Goal: Information Seeking & Learning: Compare options

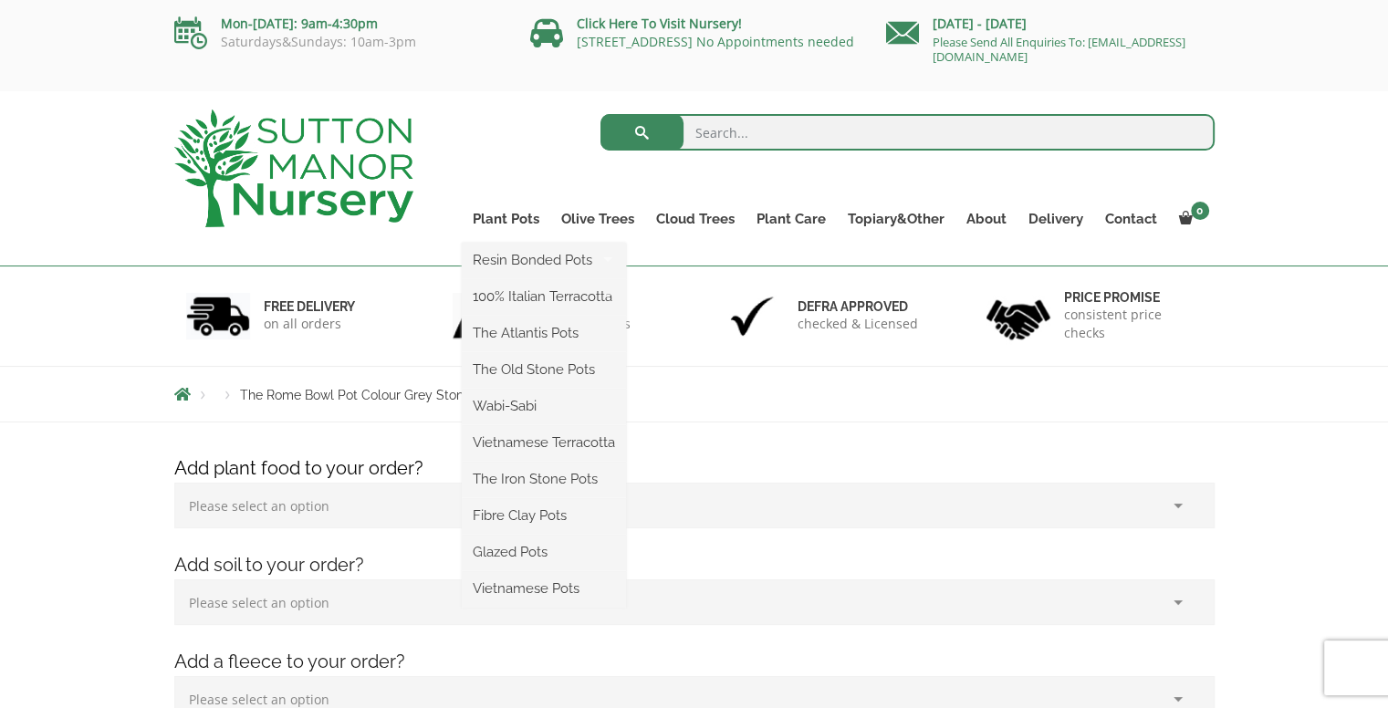
click at [517, 243] on ul "Resin Bonded Pots The Amalfi Pots The Milan Pots The Capri Pots The Brunello Po…" at bounding box center [544, 425] width 164 height 365
click at [512, 219] on link "Plant Pots" at bounding box center [506, 219] width 89 height 26
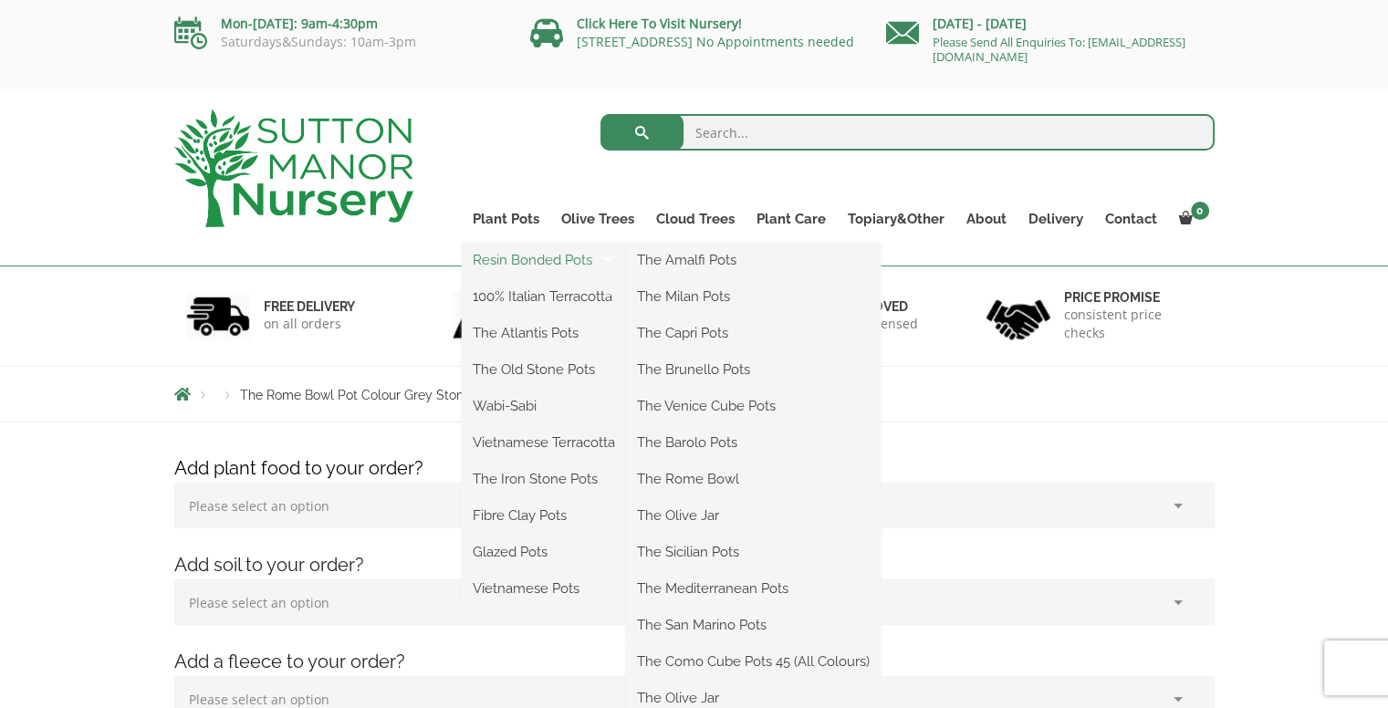
click at [531, 253] on link "Resin Bonded Pots" at bounding box center [544, 259] width 164 height 27
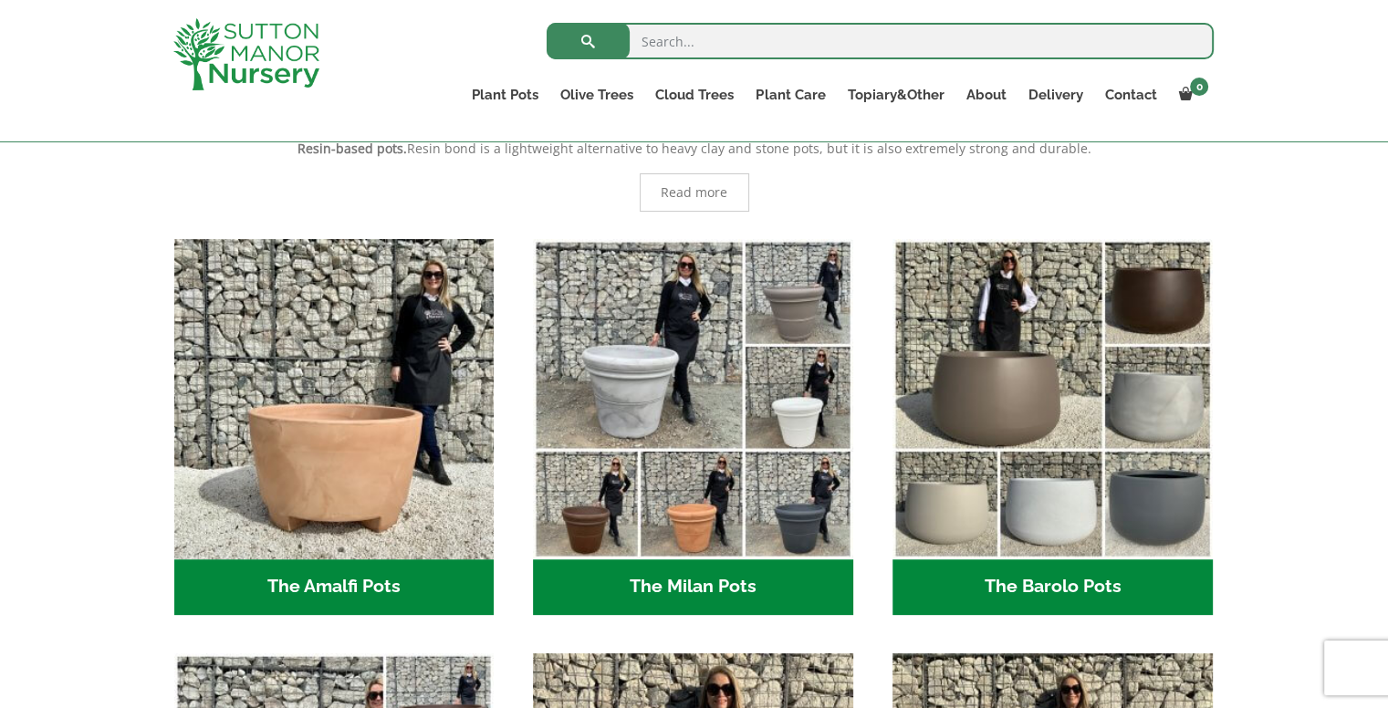
scroll to position [400, 0]
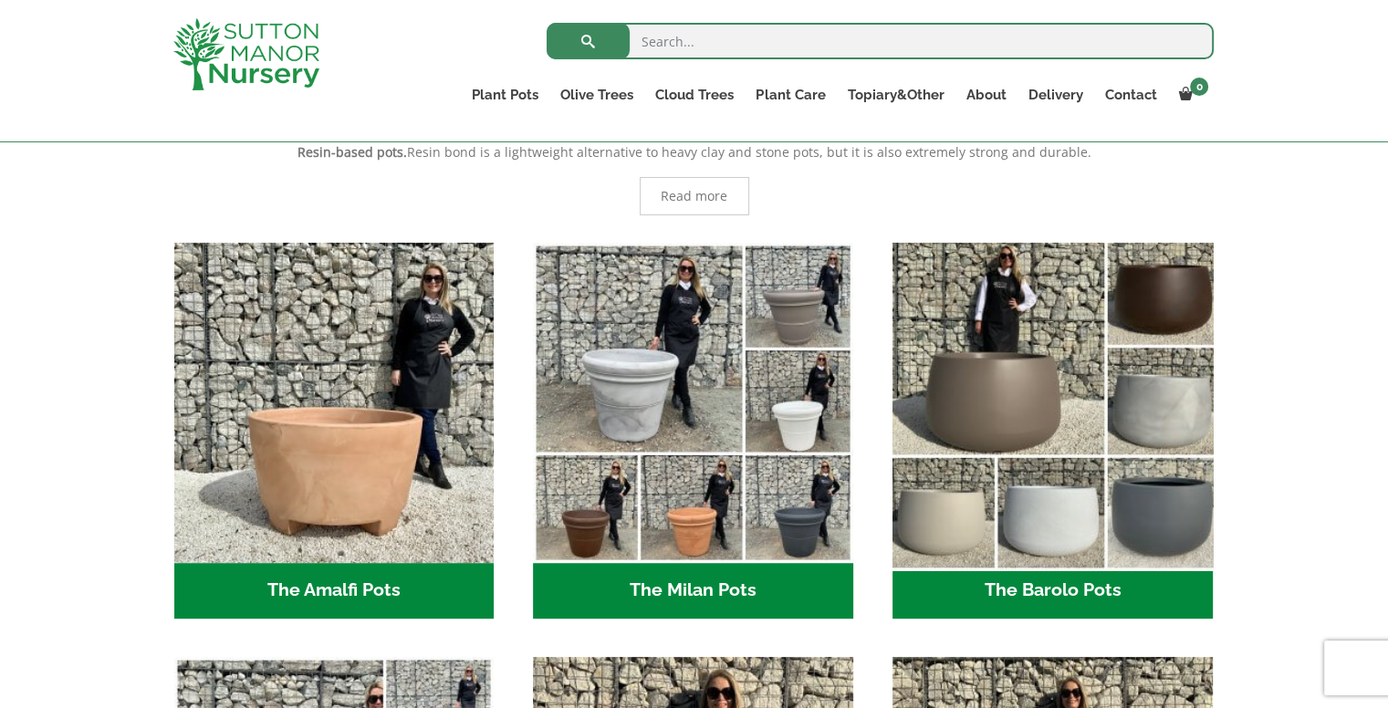
click at [1035, 433] on img "Visit product category The Barolo Pots" at bounding box center [1052, 403] width 336 height 336
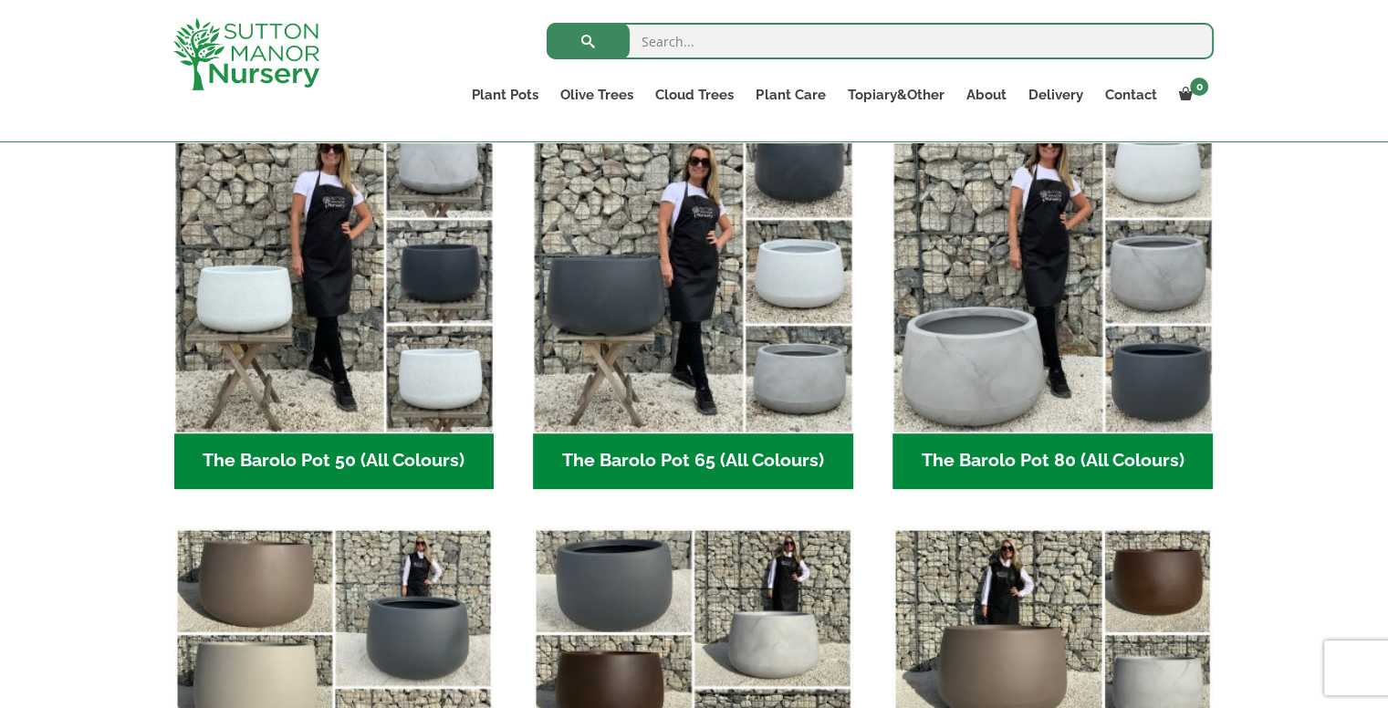
scroll to position [489, 0]
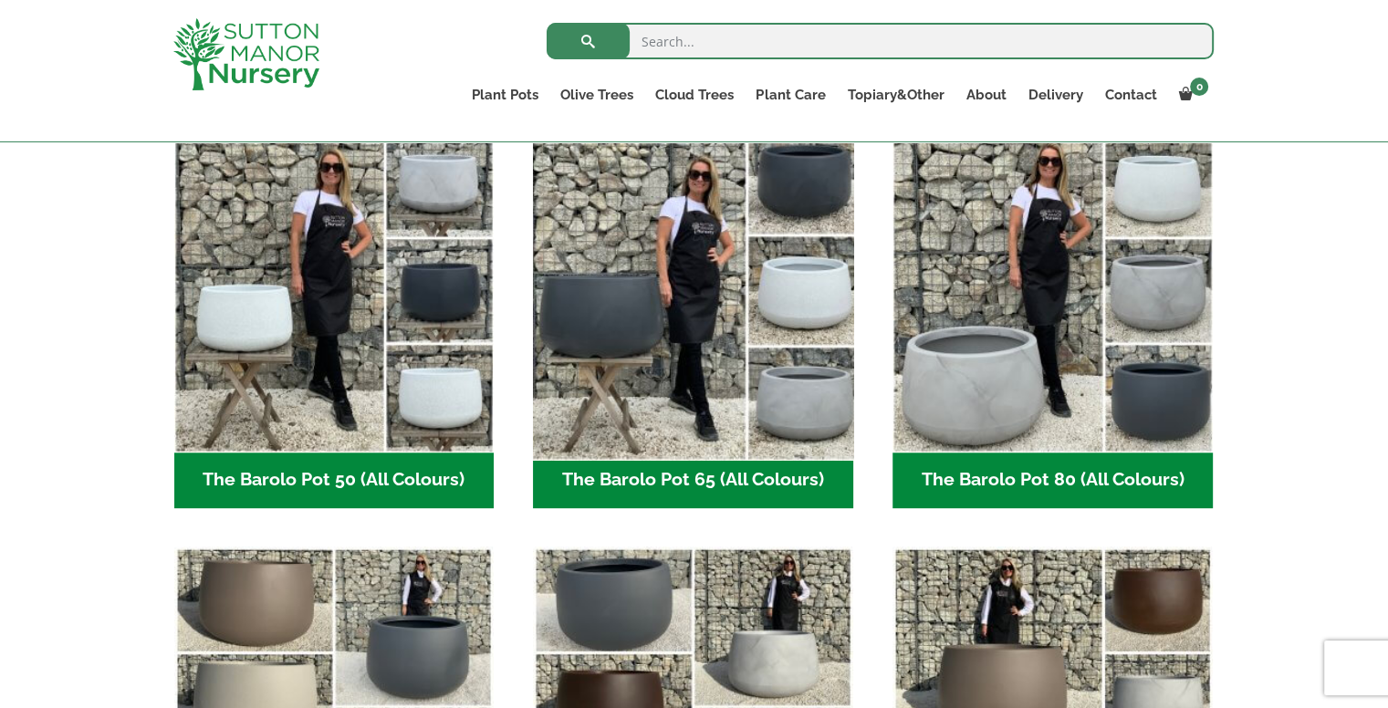
click at [796, 451] on img "Visit product category The Barolo Pot 65 (All Colours)" at bounding box center [694, 292] width 336 height 336
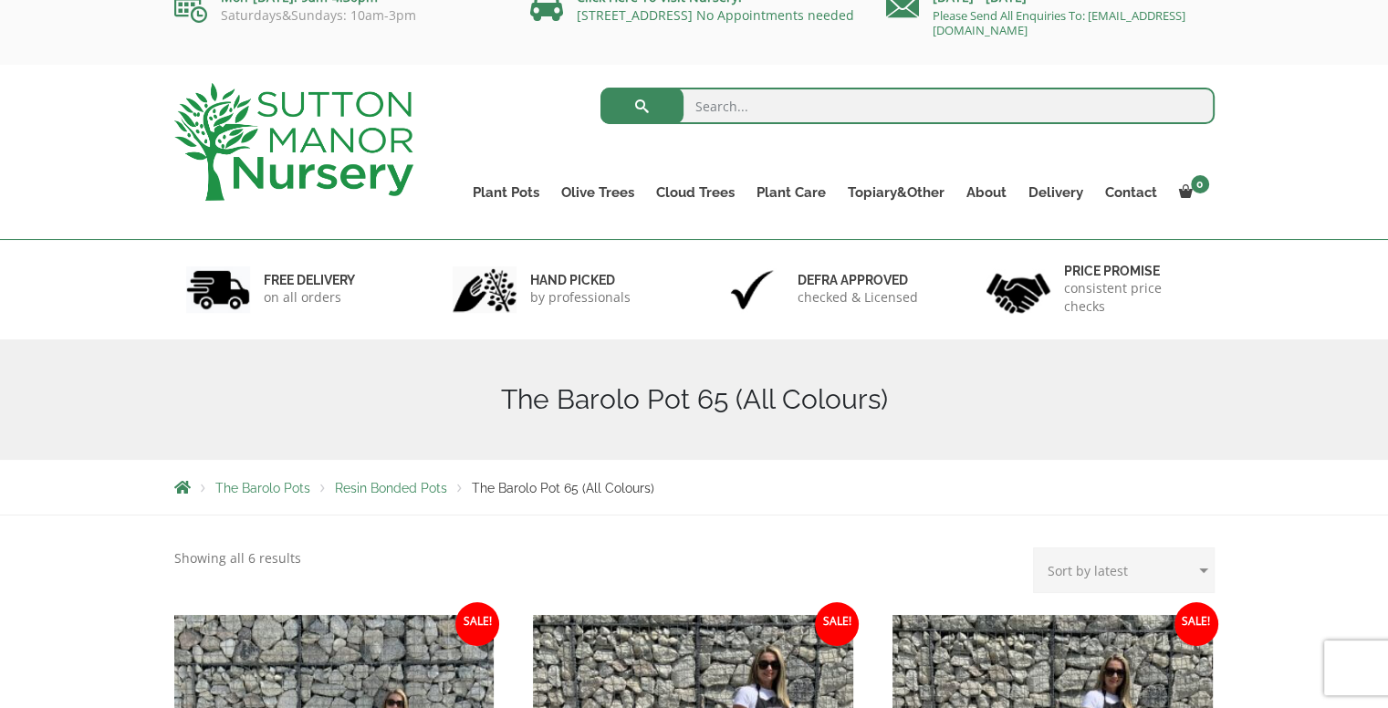
scroll to position [19, 0]
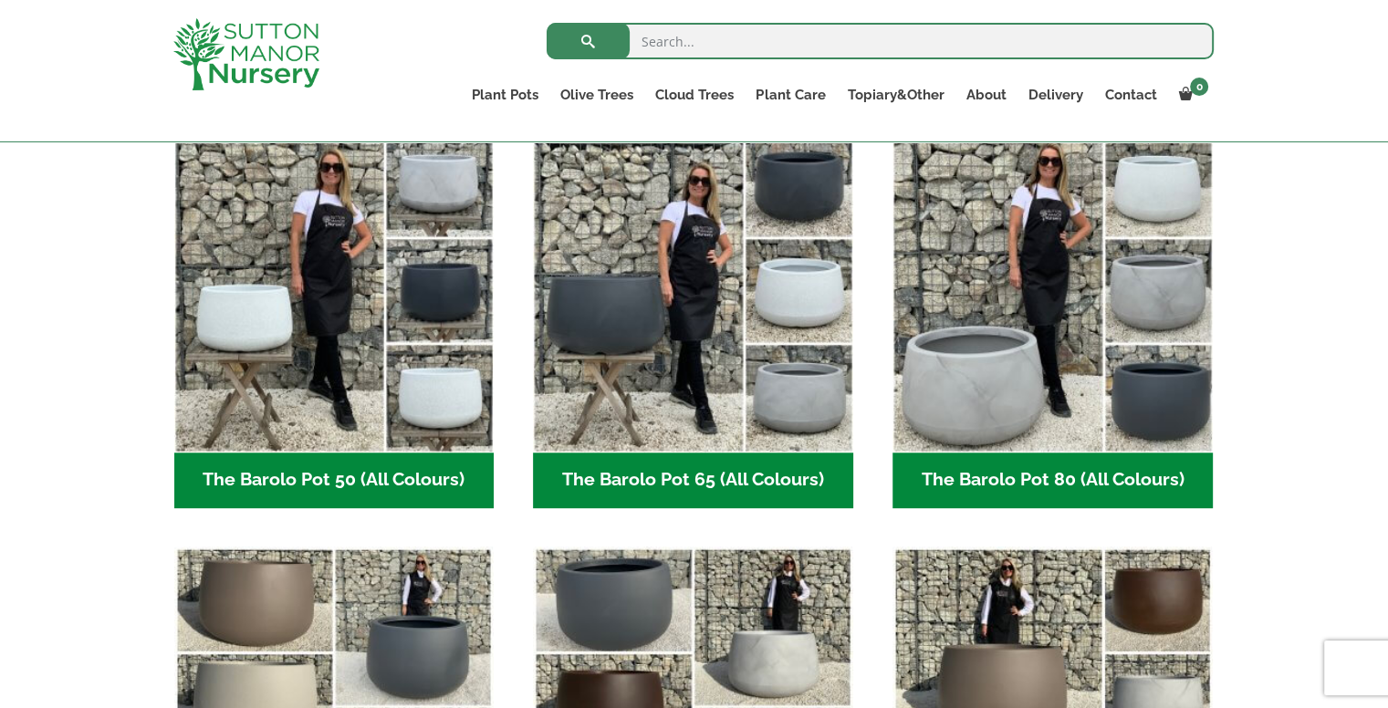
scroll to position [489, 0]
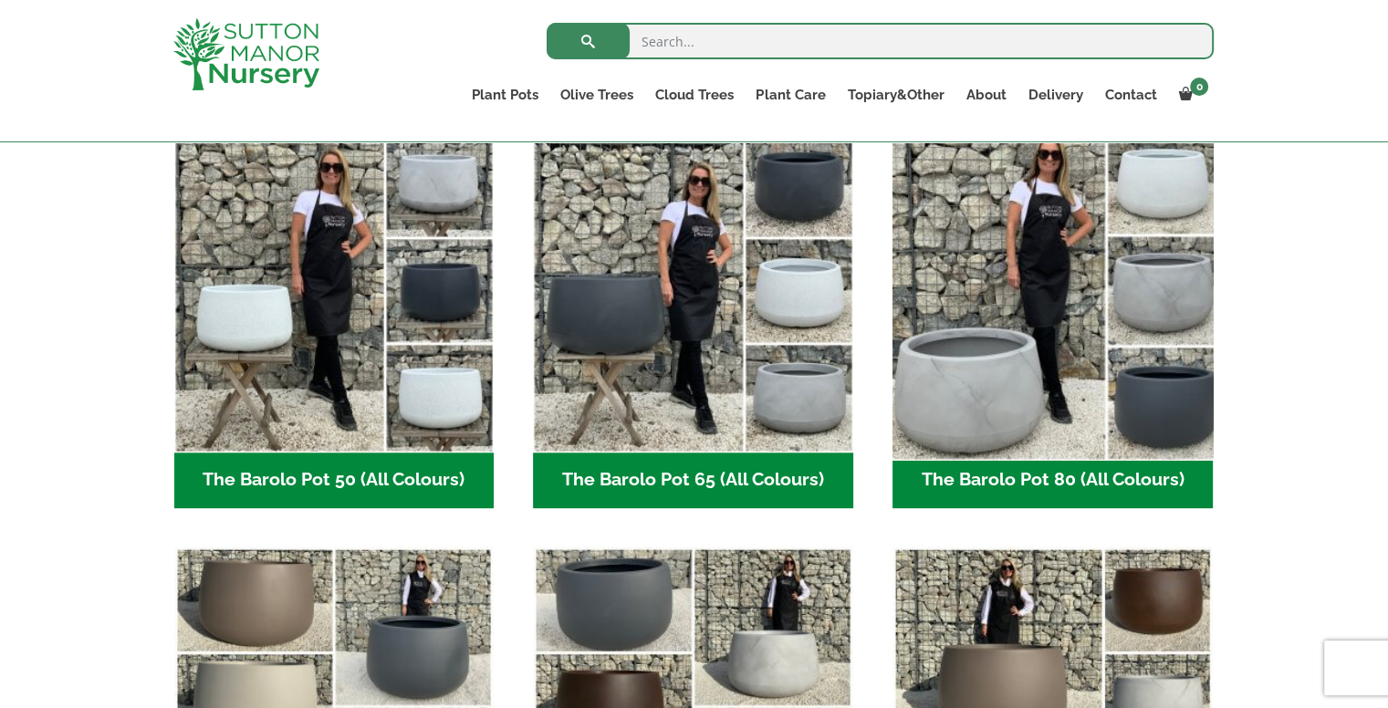
click at [975, 386] on img "Visit product category The Barolo Pot 80 (All Colours)" at bounding box center [1052, 292] width 336 height 336
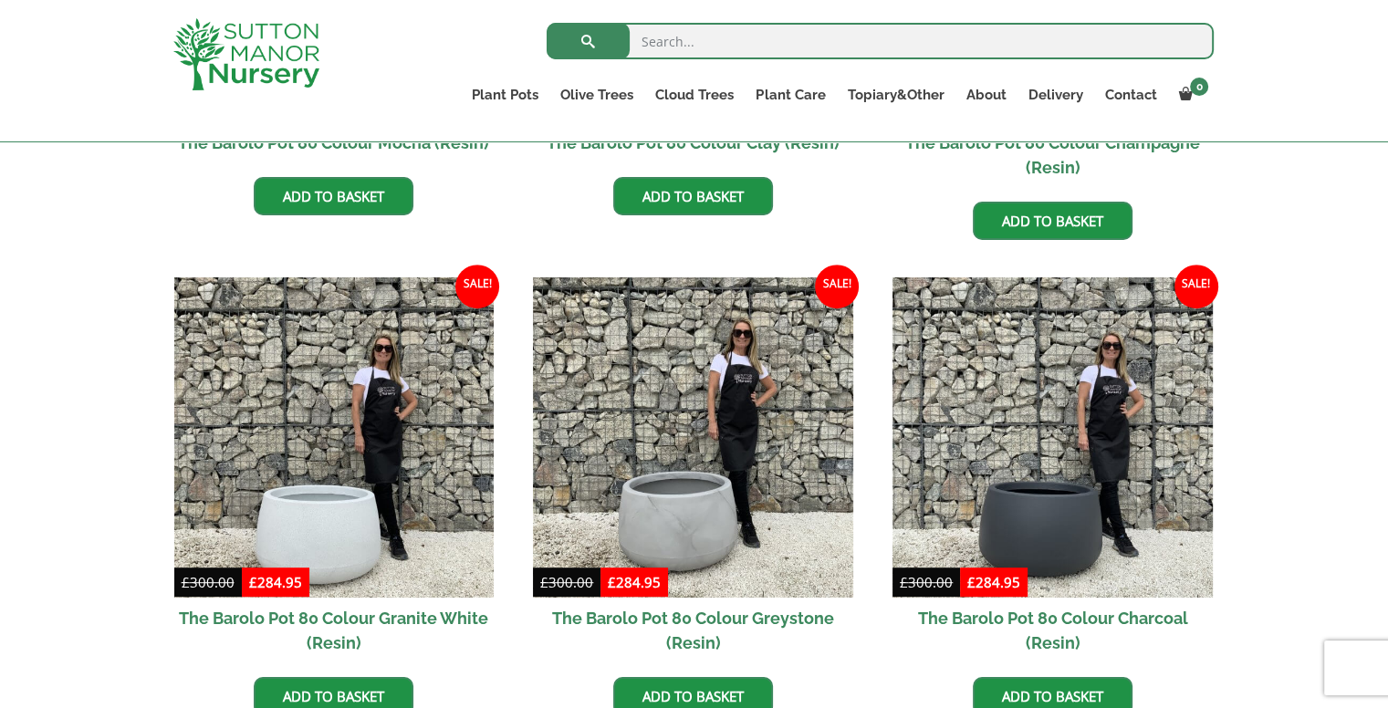
scroll to position [808, 0]
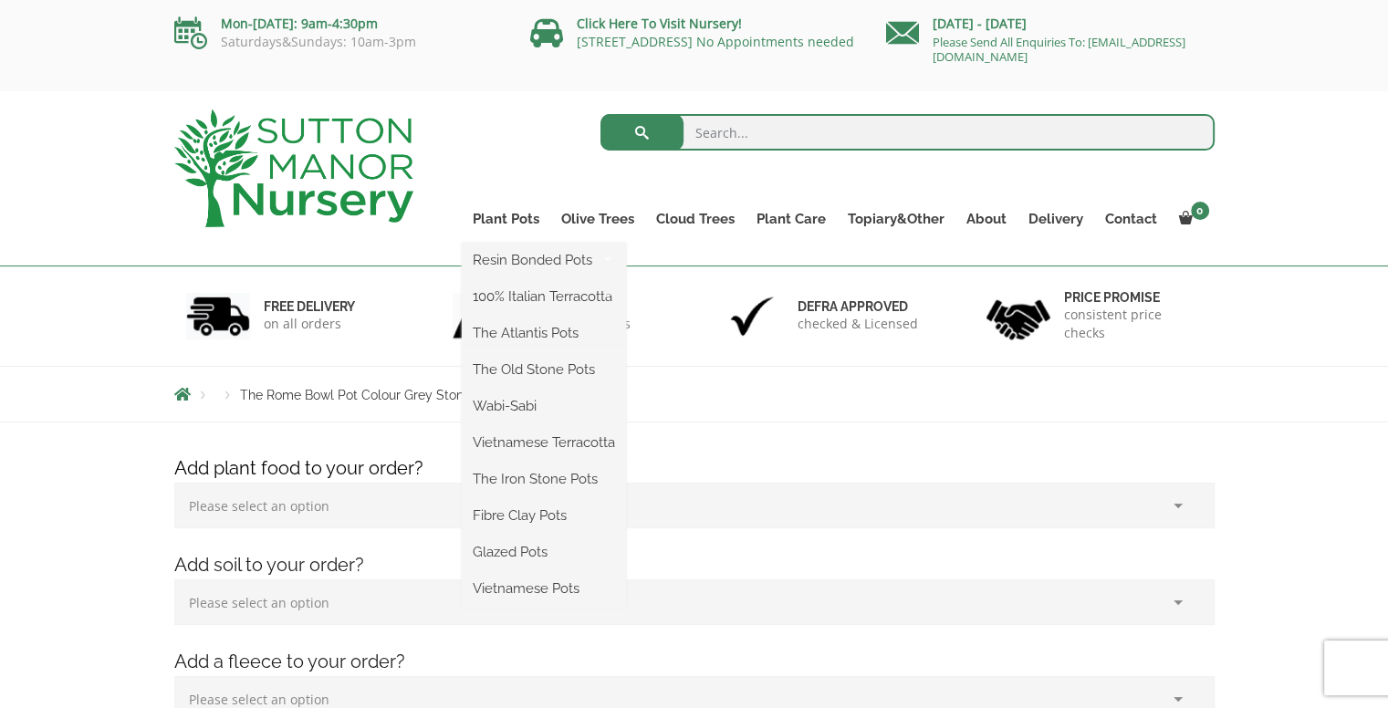
click at [525, 243] on ul "Resin Bonded Pots The Amalfi Pots The Milan Pots The Capri Pots The Brunello Po…" at bounding box center [544, 425] width 164 height 365
click at [541, 478] on link "The Iron Stone Pots" at bounding box center [544, 478] width 164 height 27
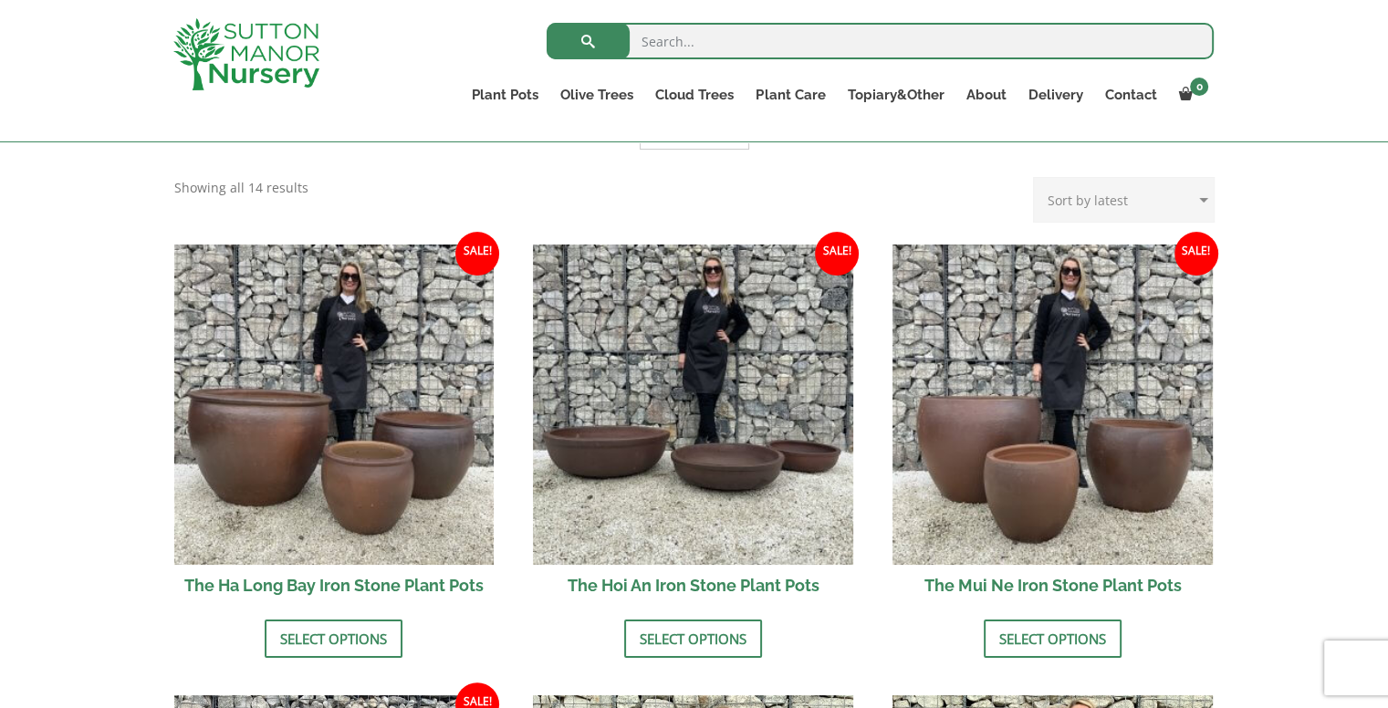
scroll to position [427, 0]
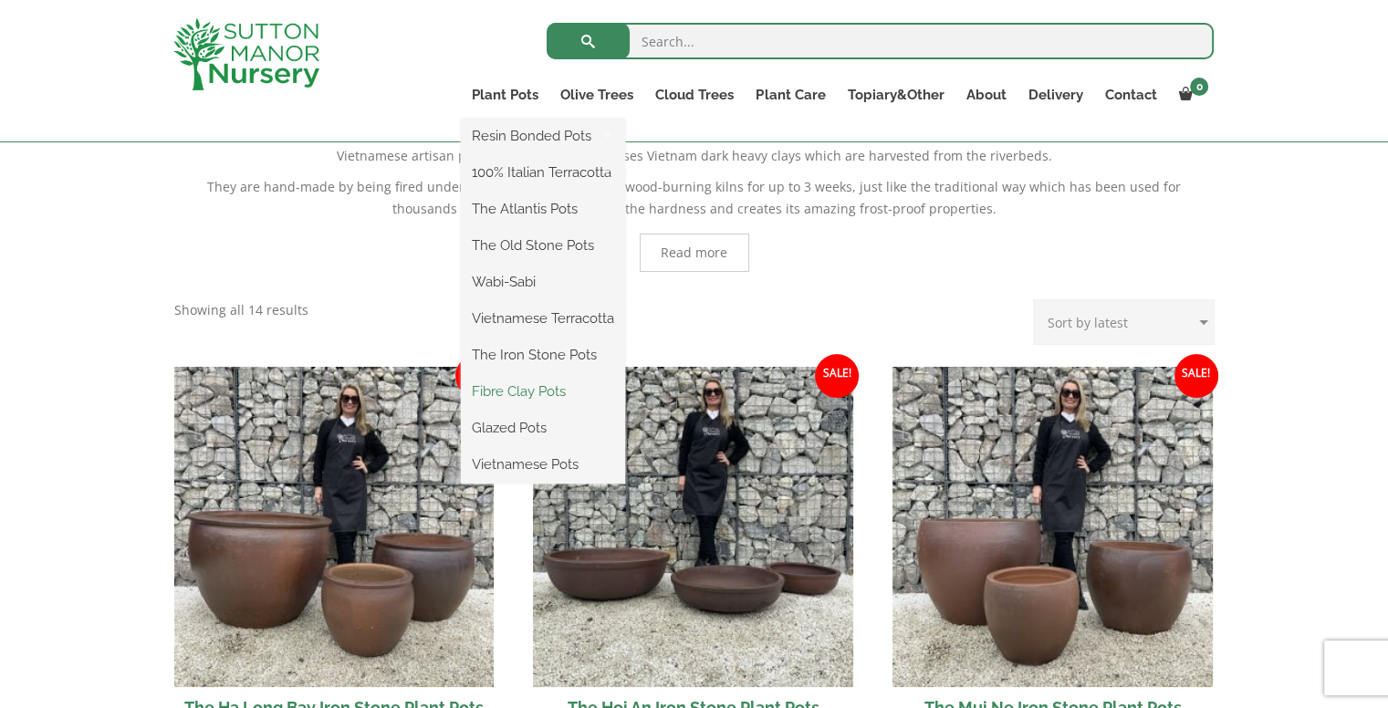
click at [530, 392] on link "Fibre Clay Pots" at bounding box center [543, 391] width 164 height 27
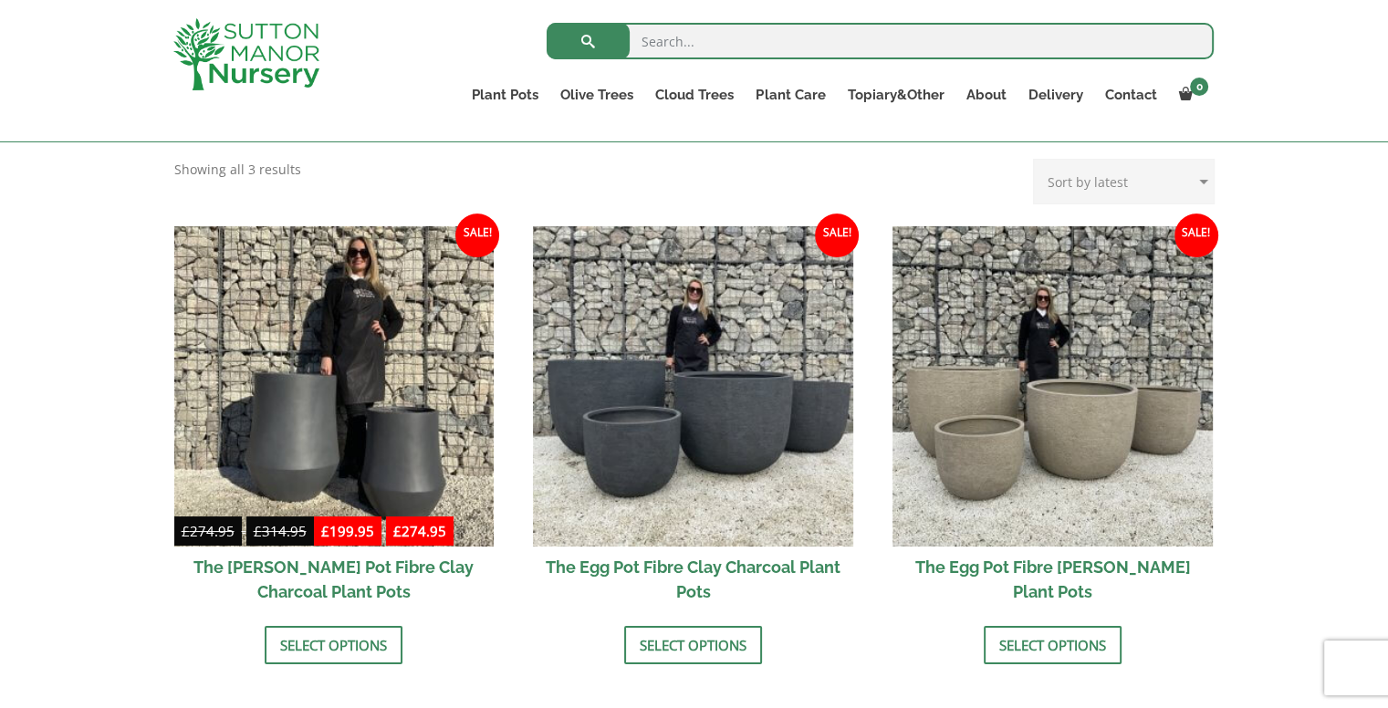
scroll to position [506, 0]
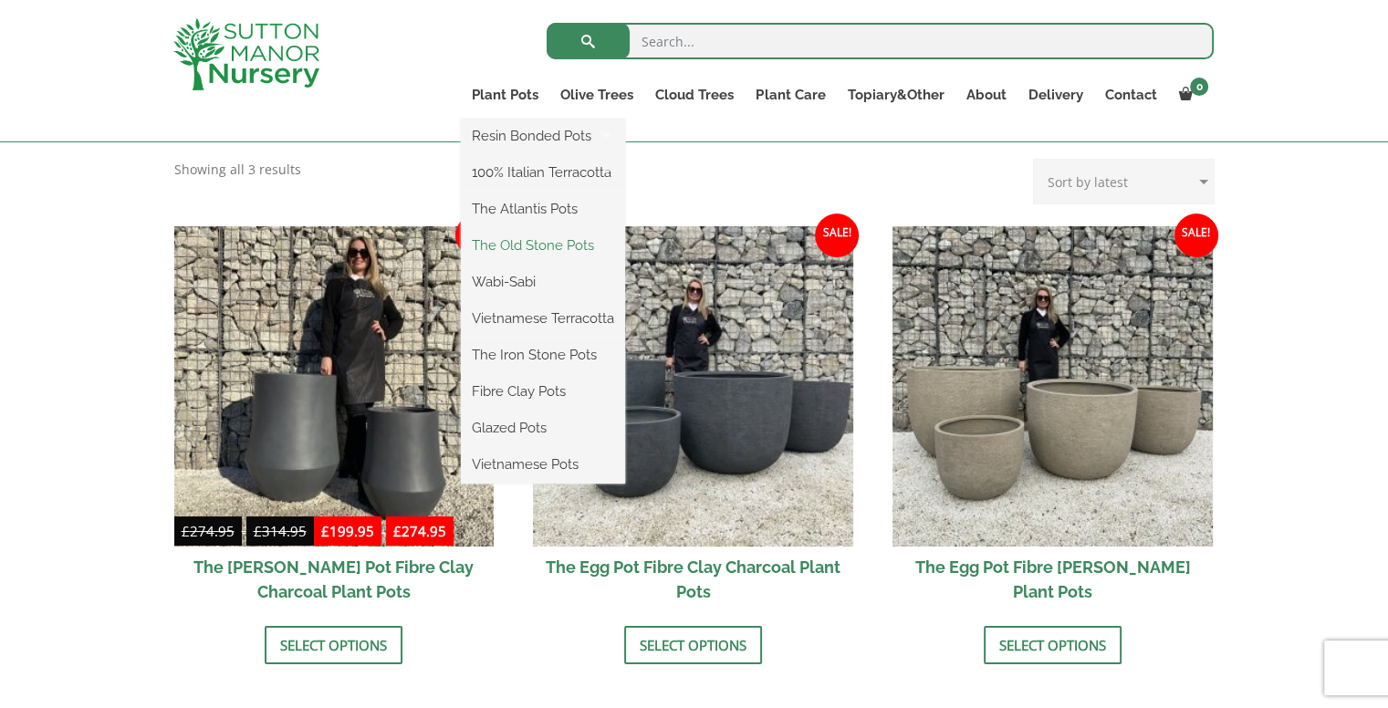
click at [539, 244] on link "The Old Stone Pots" at bounding box center [543, 245] width 164 height 27
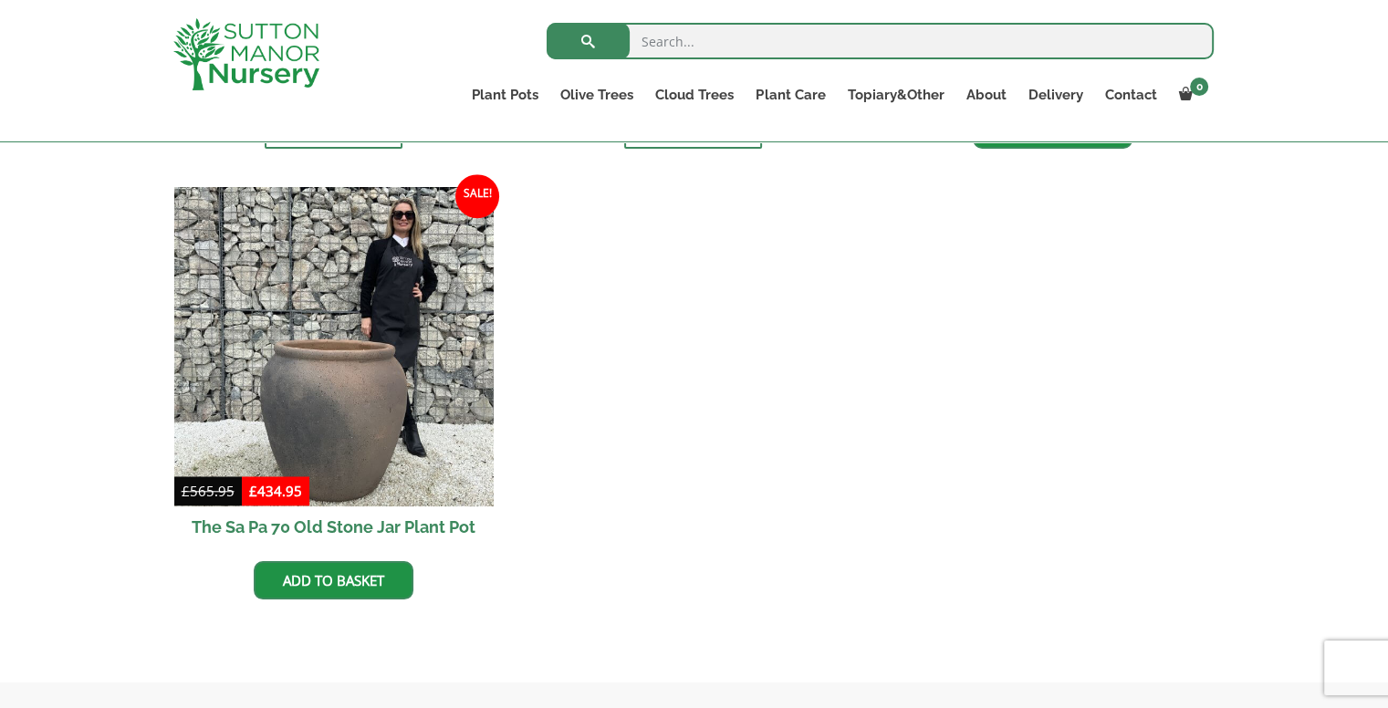
scroll to position [1528, 0]
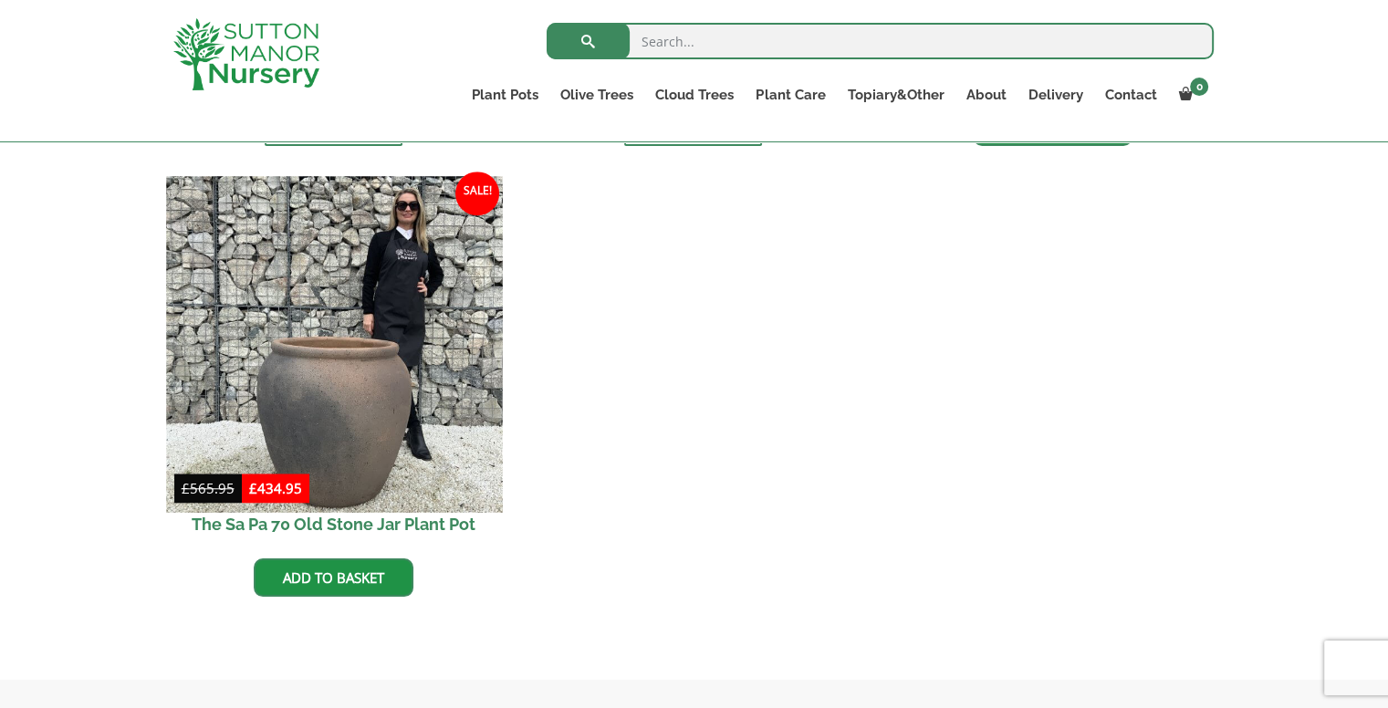
click at [351, 413] on img at bounding box center [334, 344] width 336 height 336
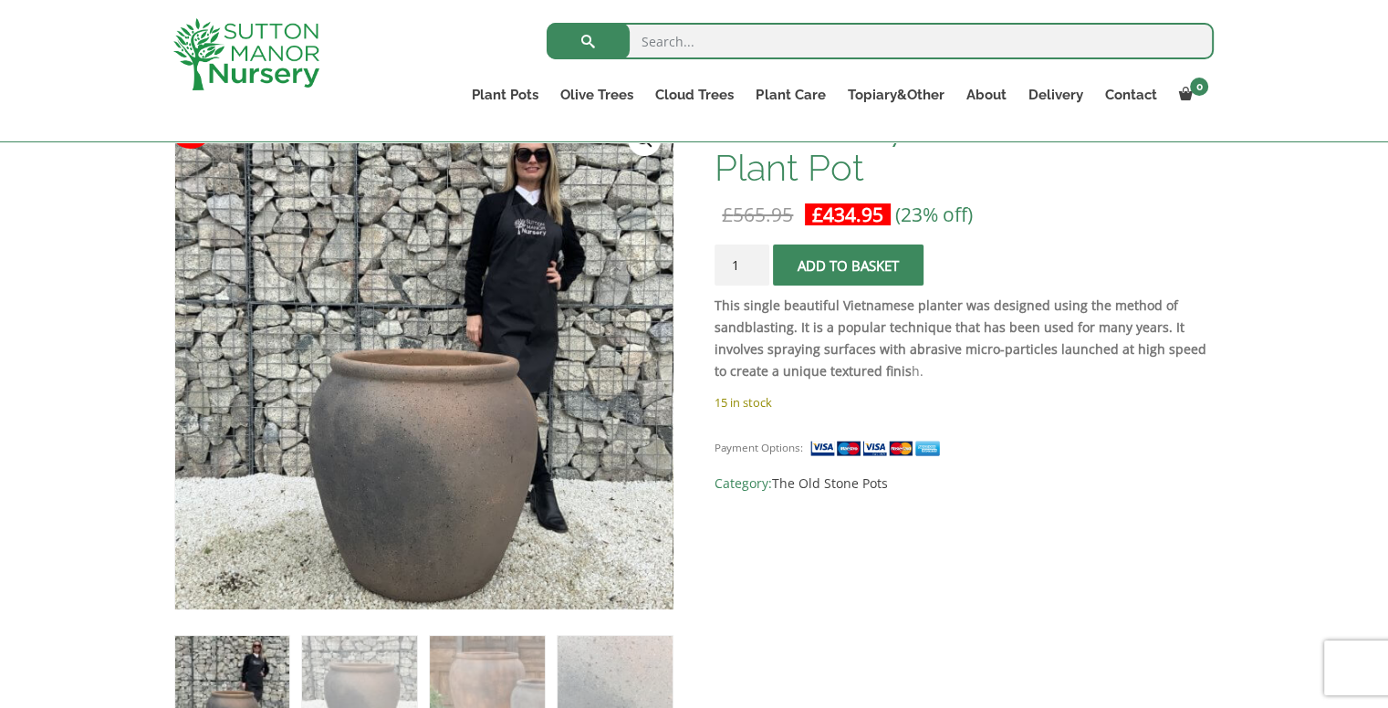
scroll to position [329, 0]
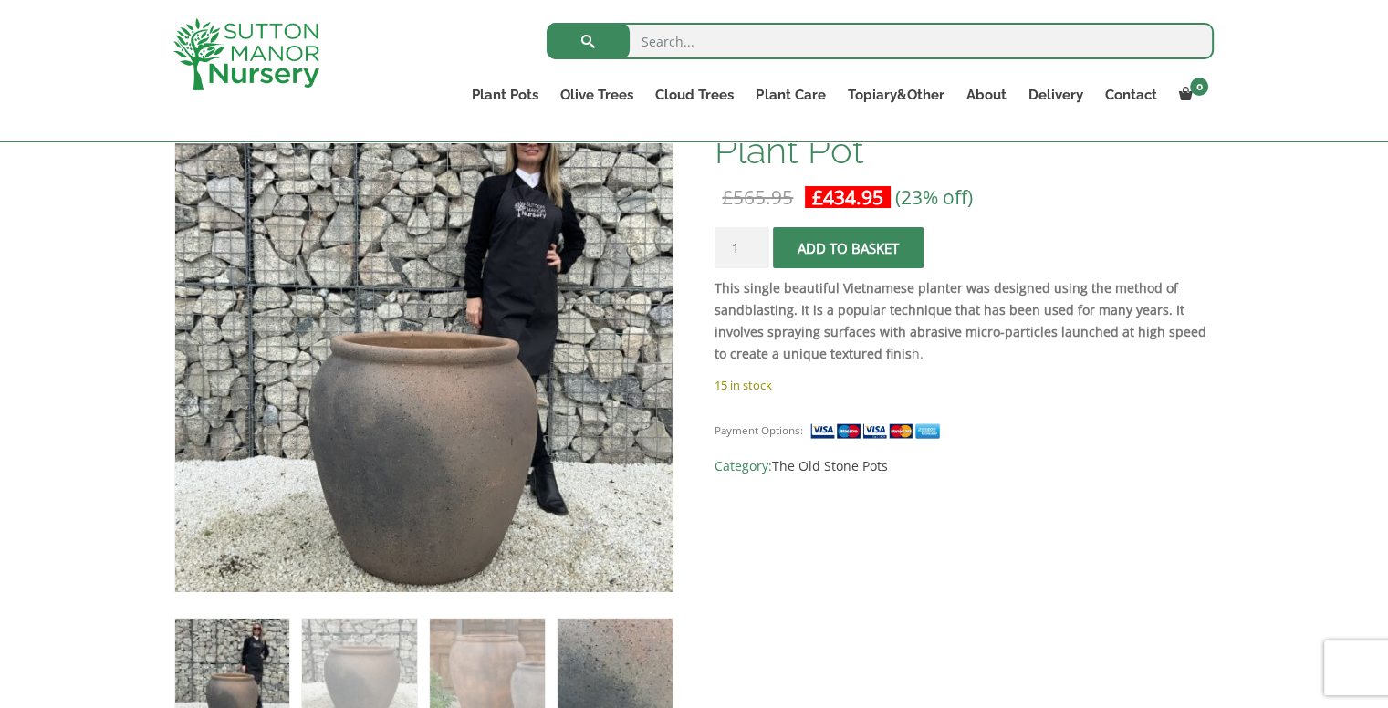
click at [624, 680] on img at bounding box center [615, 676] width 114 height 114
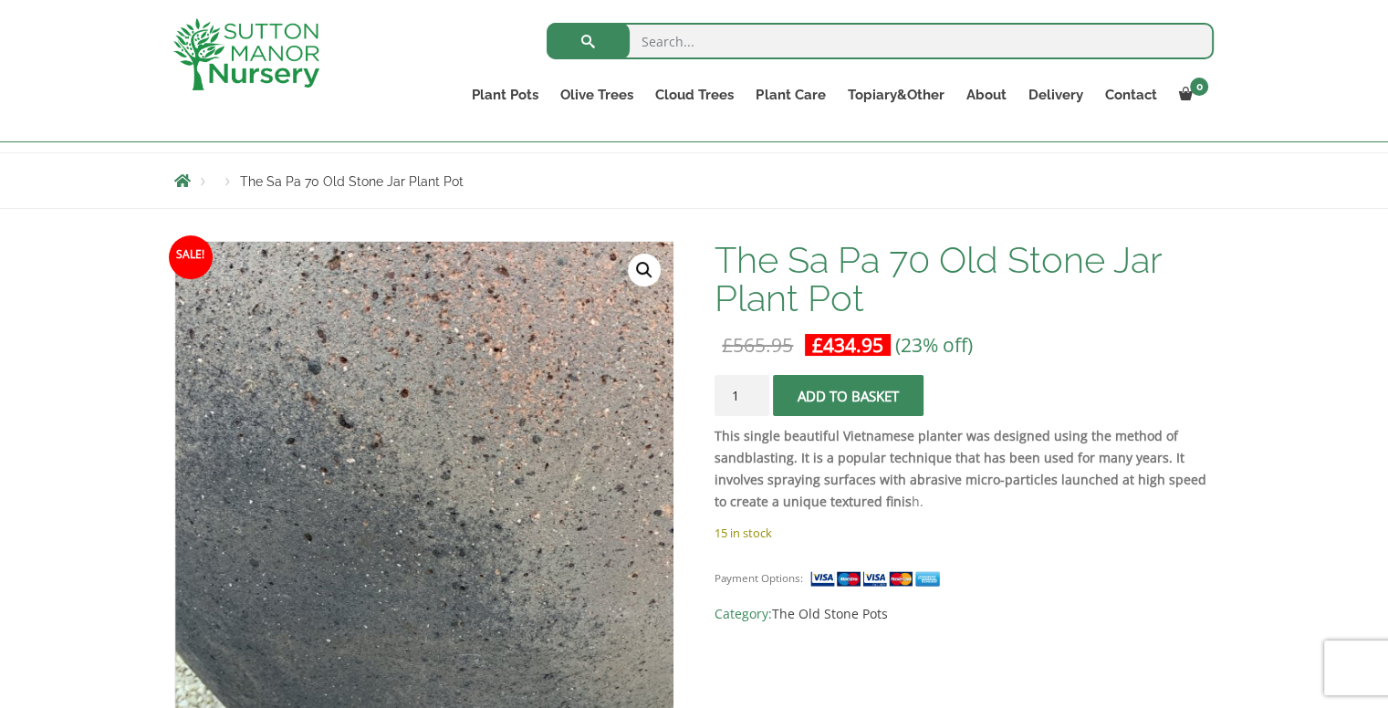
scroll to position [171, 0]
